Goal: Task Accomplishment & Management: Manage account settings

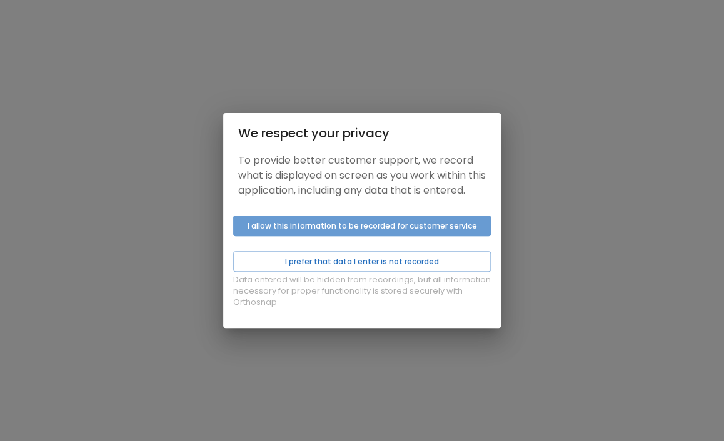
click at [301, 236] on button "I allow this information to be recorded for customer service" at bounding box center [361, 226] width 257 height 21
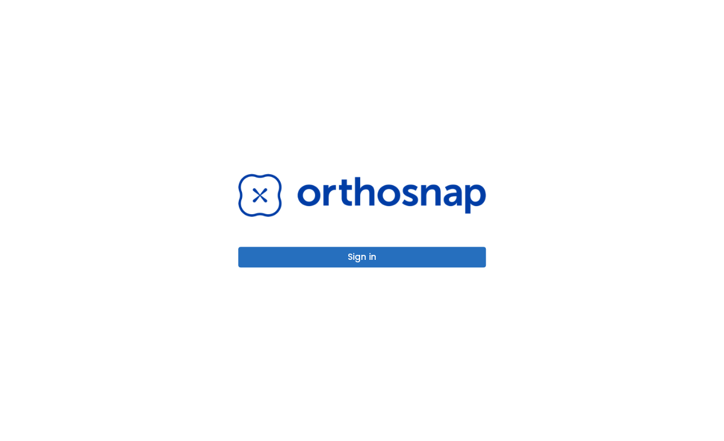
click at [345, 260] on button "Sign in" at bounding box center [361, 257] width 247 height 21
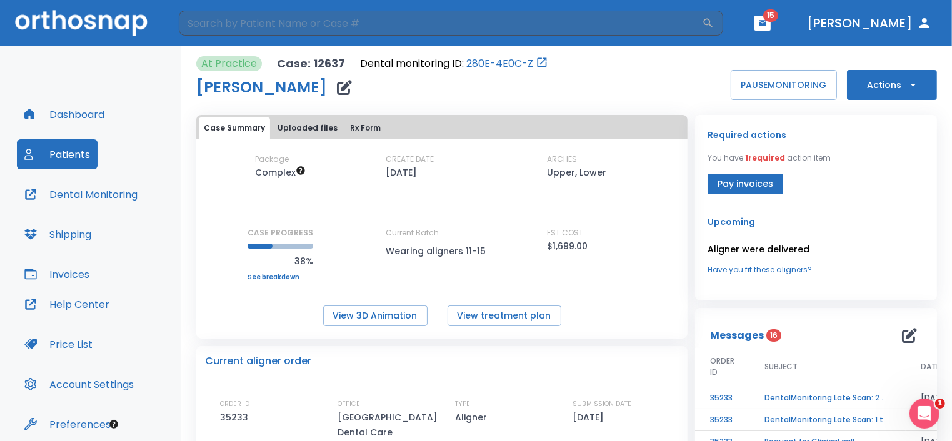
click at [68, 164] on button "Patients" at bounding box center [57, 154] width 81 height 30
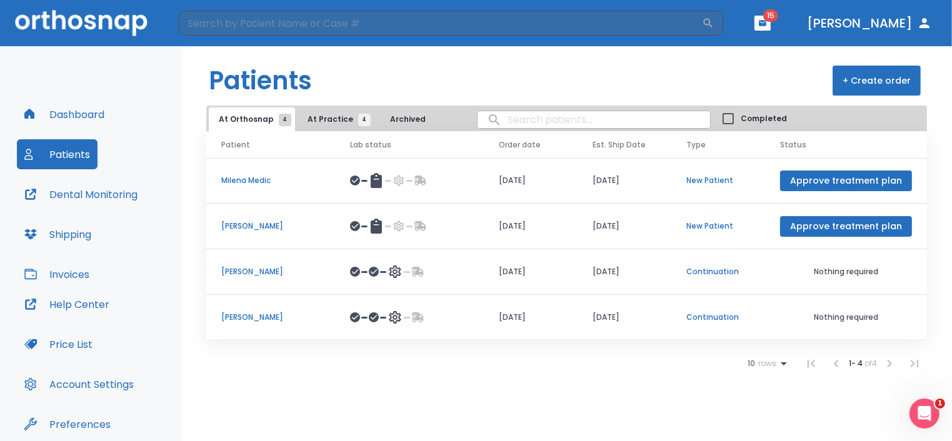
click at [713, 317] on p "Continuation" at bounding box center [718, 317] width 64 height 11
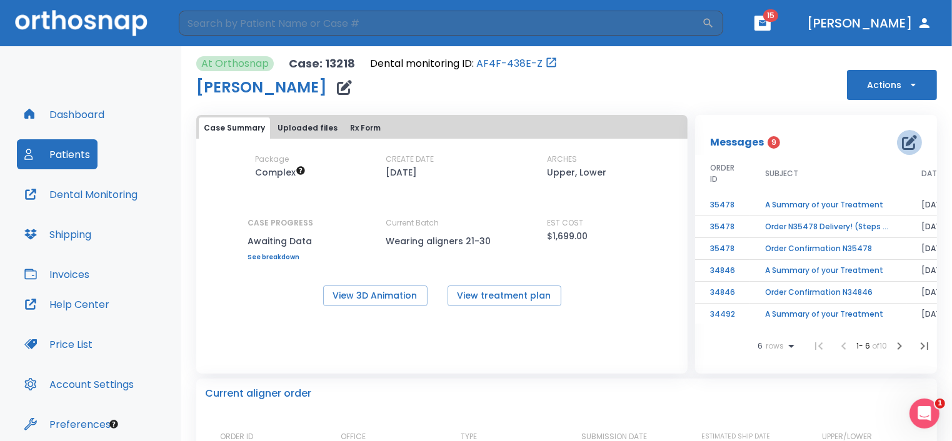
click at [902, 139] on icon "button" at bounding box center [909, 142] width 15 height 15
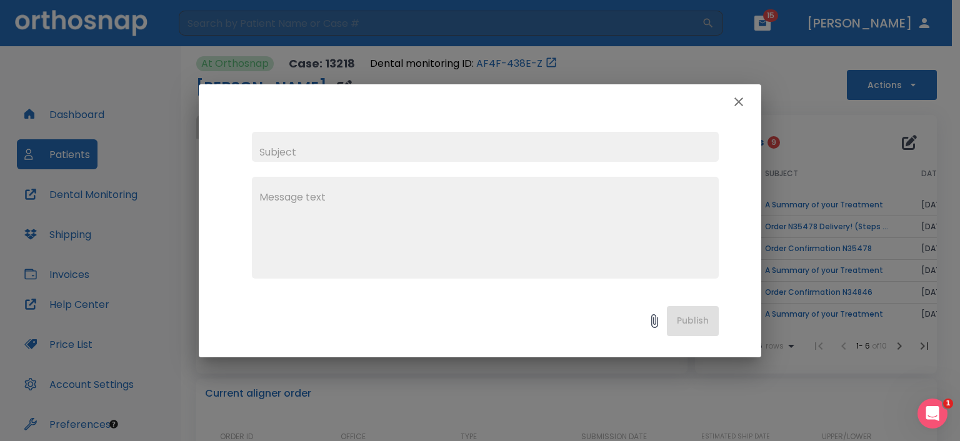
click at [282, 157] on input "text" at bounding box center [485, 147] width 467 height 30
type input "aligners"
click at [279, 197] on textarea at bounding box center [485, 233] width 452 height 86
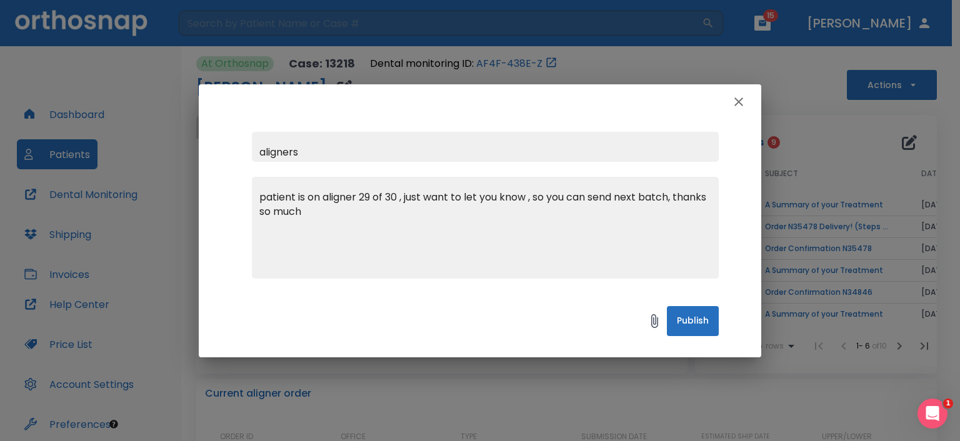
type textarea "patient is on aligner 29 of 30 , just want to let you know , so you can send ne…"
click at [682, 322] on button "Publish" at bounding box center [693, 321] width 52 height 30
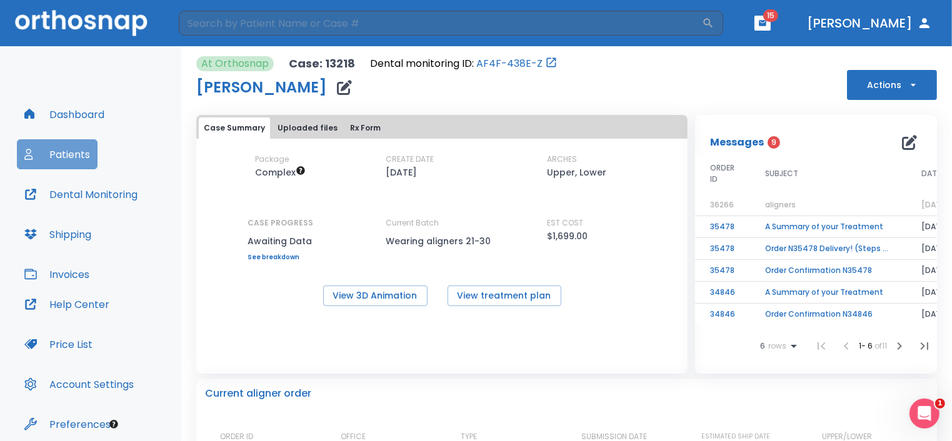
click at [67, 151] on button "Patients" at bounding box center [57, 154] width 81 height 30
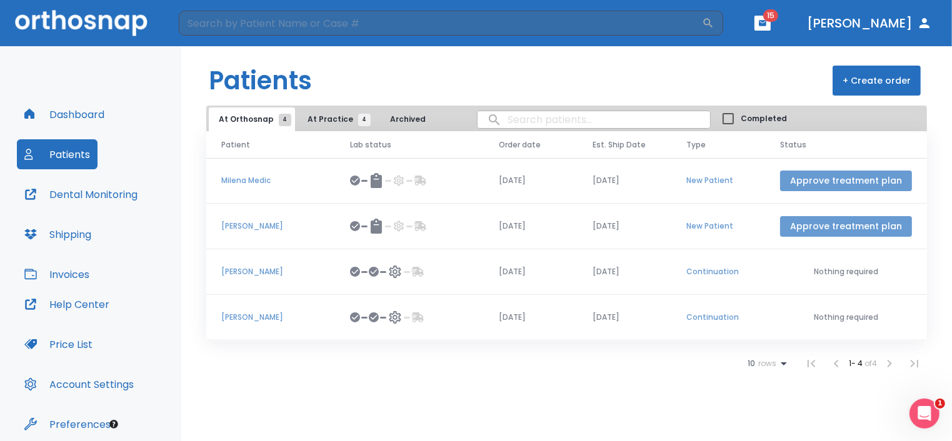
click at [826, 226] on button "Approve treatment plan" at bounding box center [846, 226] width 132 height 21
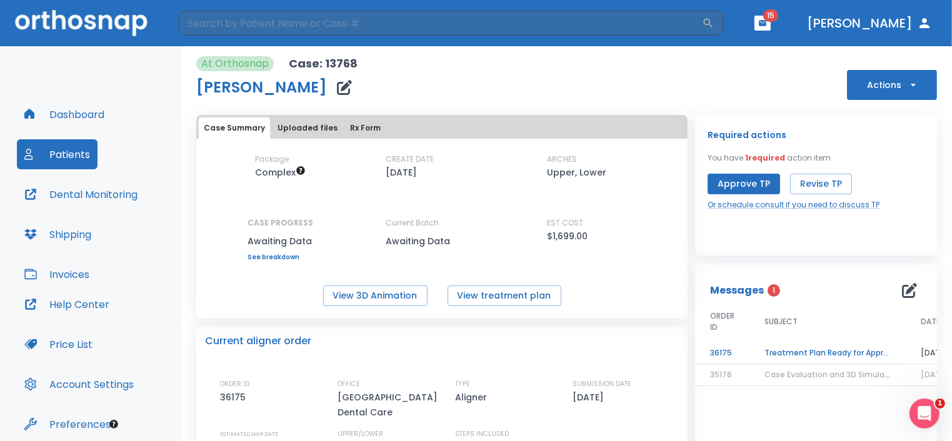
click at [589, 295] on div "View 3D Animation View treatment plan" at bounding box center [441, 296] width 491 height 21
click at [474, 298] on button "View treatment plan" at bounding box center [504, 296] width 114 height 21
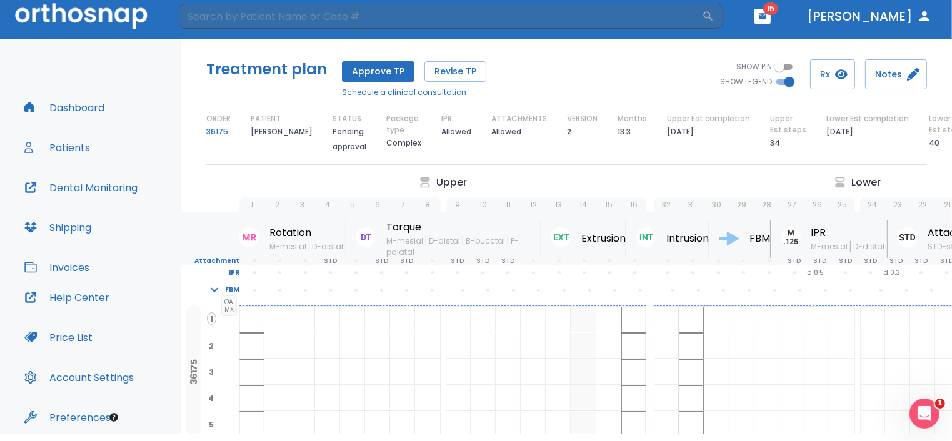
scroll to position [7, 0]
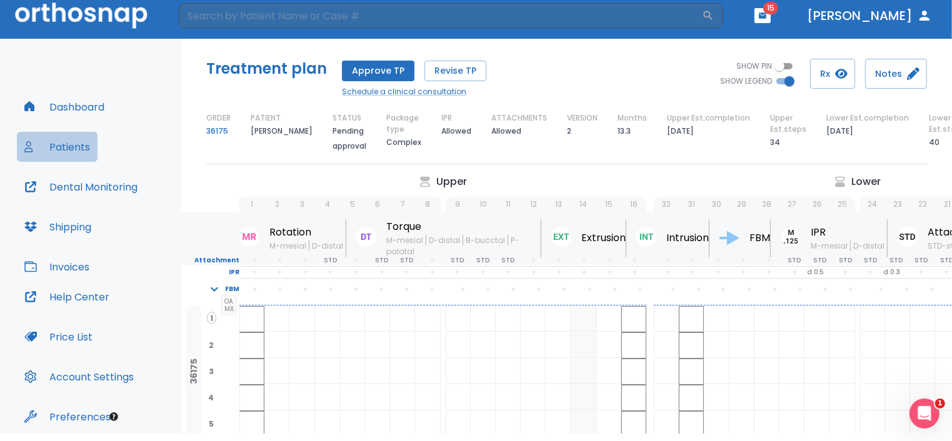
click at [62, 161] on button "Patients" at bounding box center [57, 147] width 81 height 30
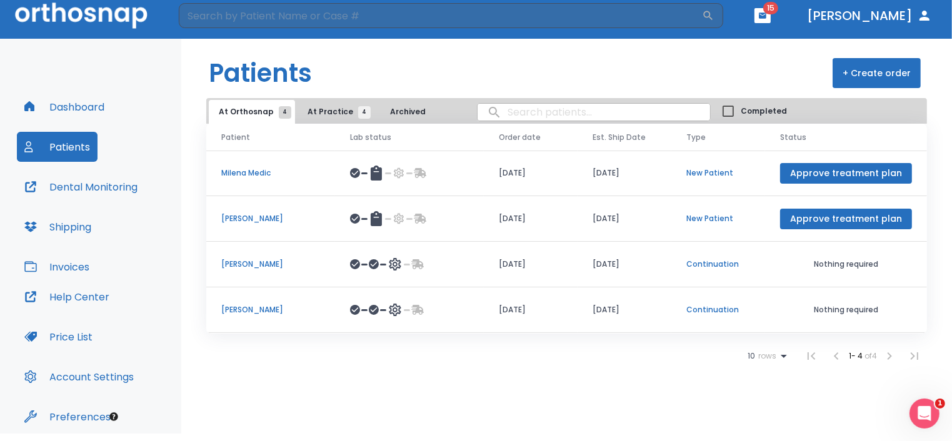
click at [249, 217] on p "[PERSON_NAME]" at bounding box center [270, 218] width 99 height 11
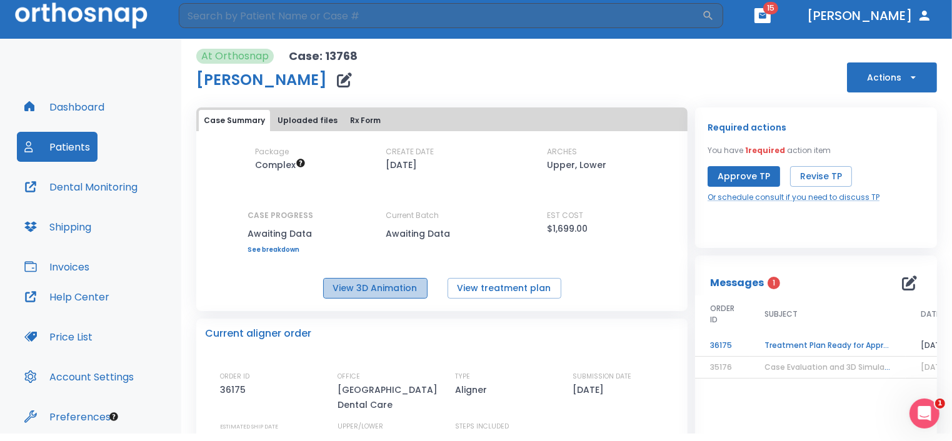
click at [382, 287] on button "View 3D Animation" at bounding box center [375, 288] width 104 height 21
click at [47, 153] on button "Patients" at bounding box center [57, 147] width 81 height 30
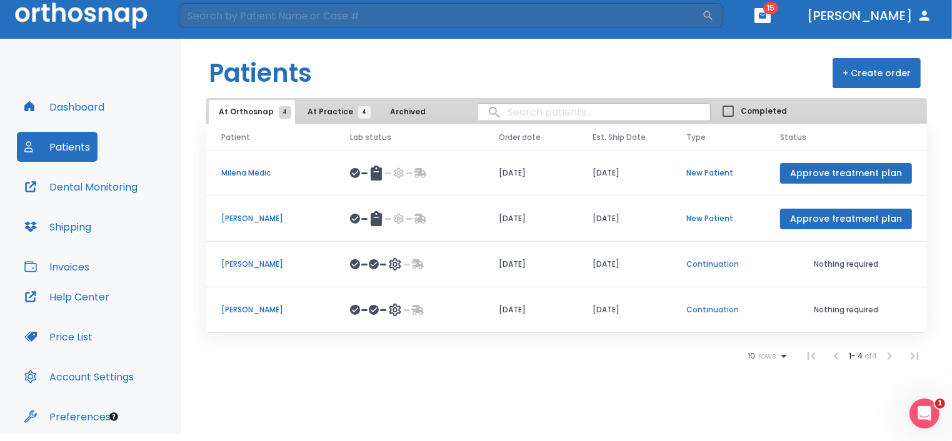
click at [828, 174] on button "Approve treatment plan" at bounding box center [846, 173] width 132 height 21
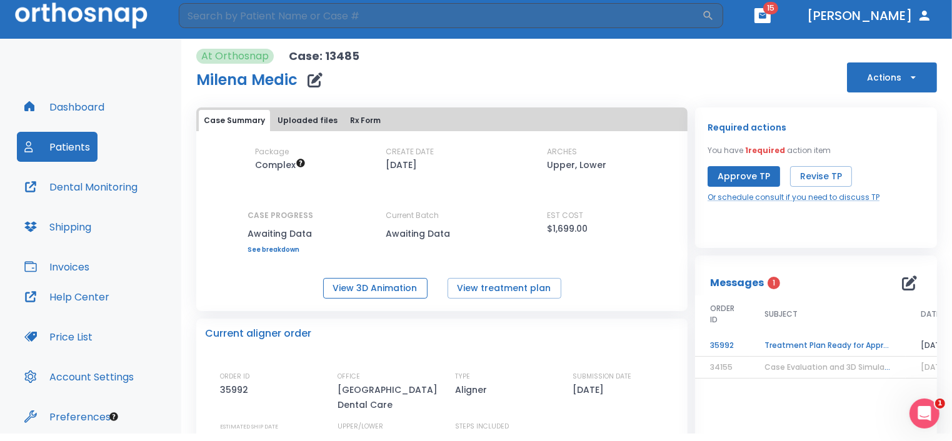
click at [378, 289] on button "View 3D Animation" at bounding box center [375, 288] width 104 height 21
click at [367, 294] on button "View 3D Animation" at bounding box center [375, 288] width 104 height 21
click at [728, 179] on button "Approve TP" at bounding box center [743, 176] width 72 height 21
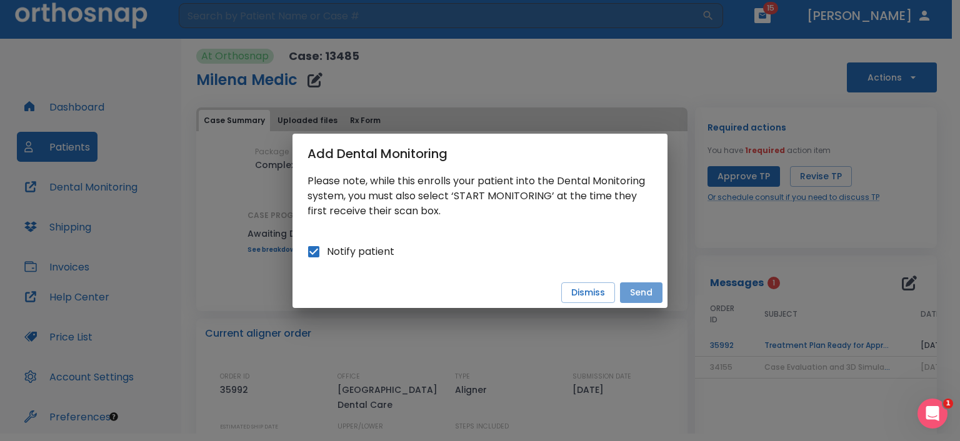
click at [642, 295] on button "Send" at bounding box center [641, 292] width 42 height 21
click at [512, 215] on p "Please note, while this enrolls your patient into the Dental Monitoring system,…" at bounding box center [479, 196] width 345 height 45
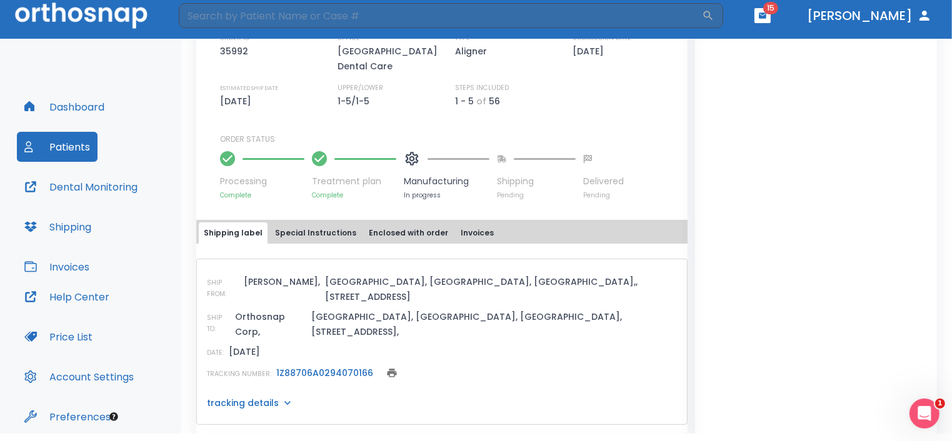
scroll to position [462, 0]
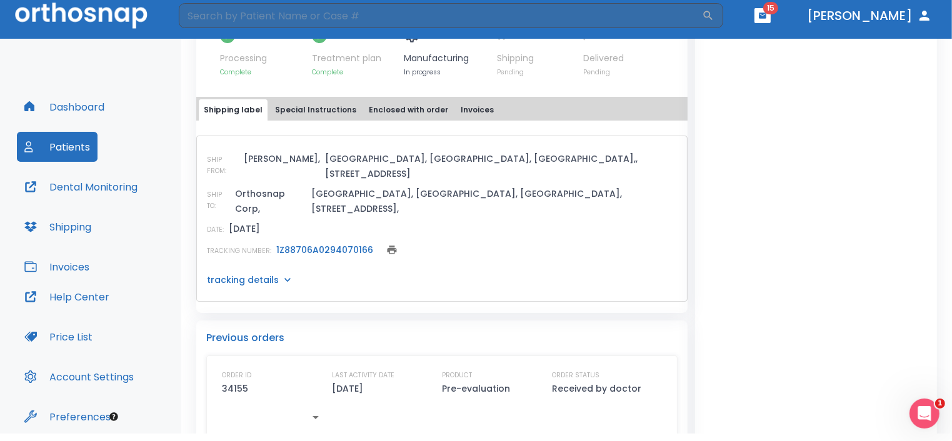
click at [50, 147] on button "Patients" at bounding box center [57, 147] width 81 height 30
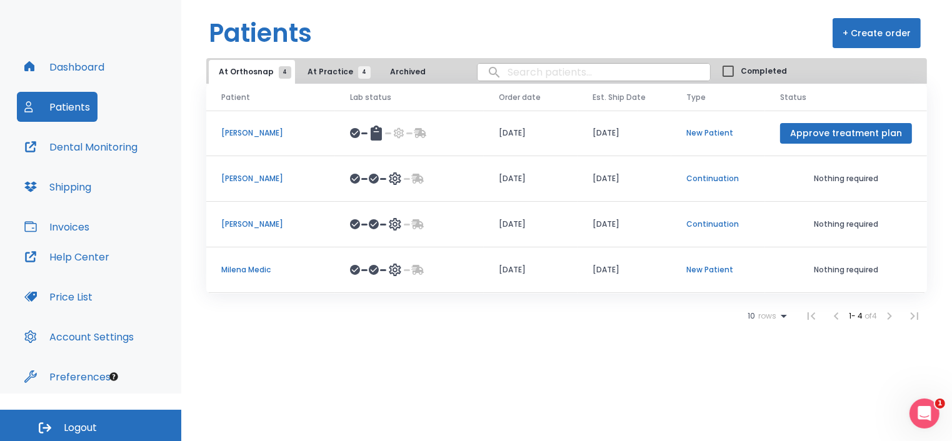
scroll to position [50, 0]
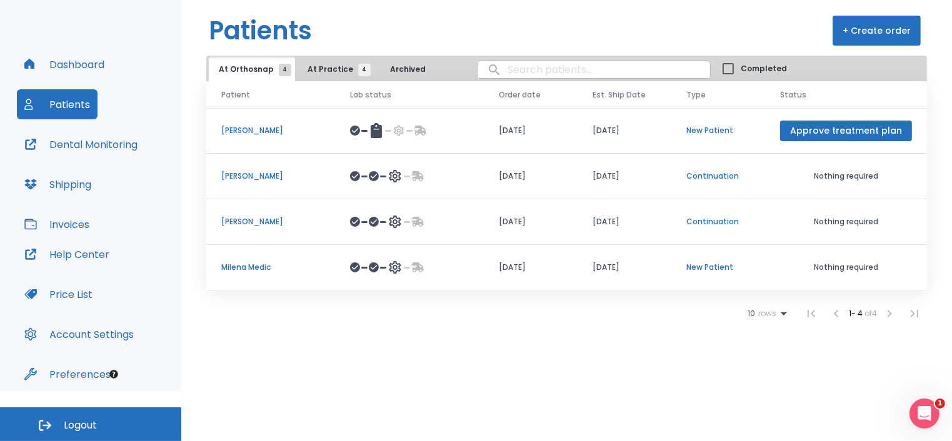
click at [247, 221] on p "[PERSON_NAME]" at bounding box center [270, 221] width 99 height 11
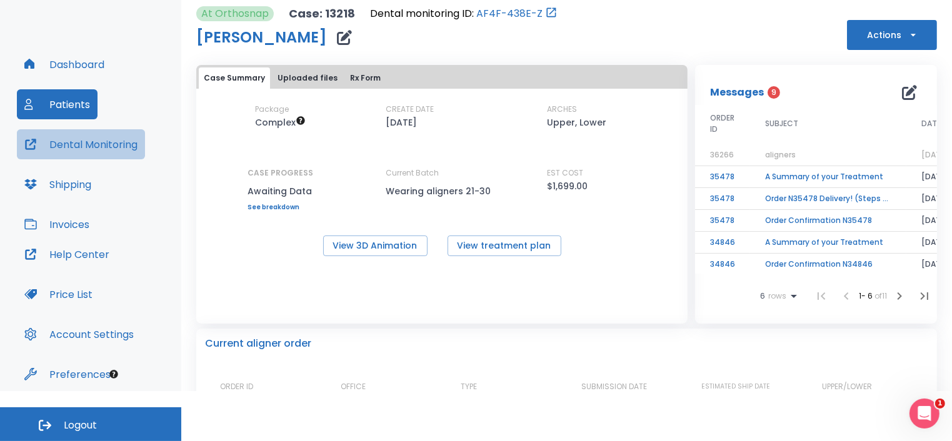
click at [85, 142] on button "Dental Monitoring" at bounding box center [81, 144] width 128 height 30
